Goal: Find contact information: Find contact information

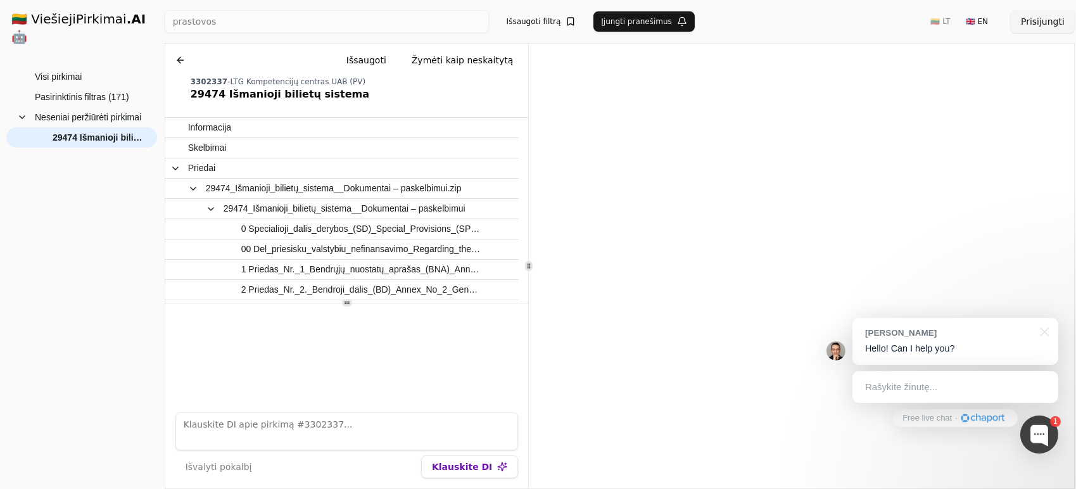
click at [91, 19] on h1 "🇱🇹 ViešiejiPirkimai .AI 🤖" at bounding box center [81, 28] width 161 height 56
